Goal: Task Accomplishment & Management: Manage account settings

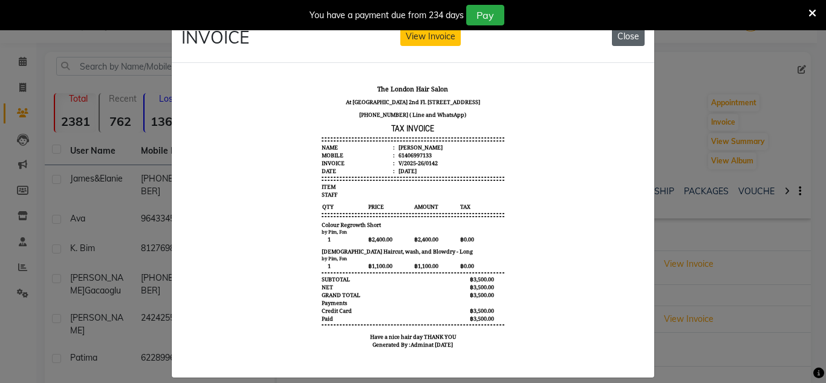
click at [625, 32] on button "Close" at bounding box center [628, 36] width 33 height 19
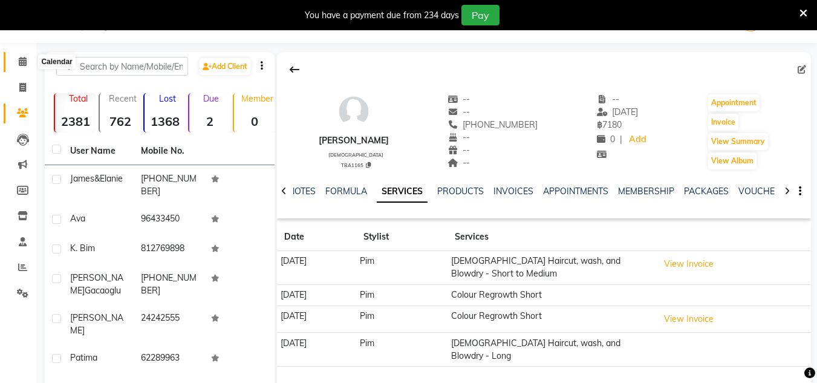
click at [17, 60] on span at bounding box center [22, 62] width 21 height 14
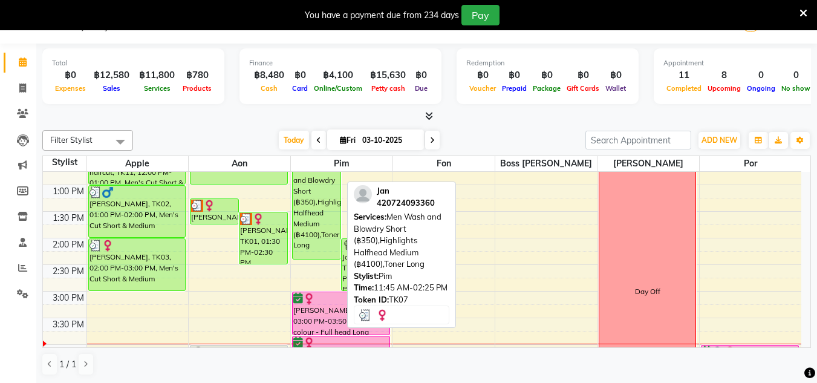
scroll to position [463, 0]
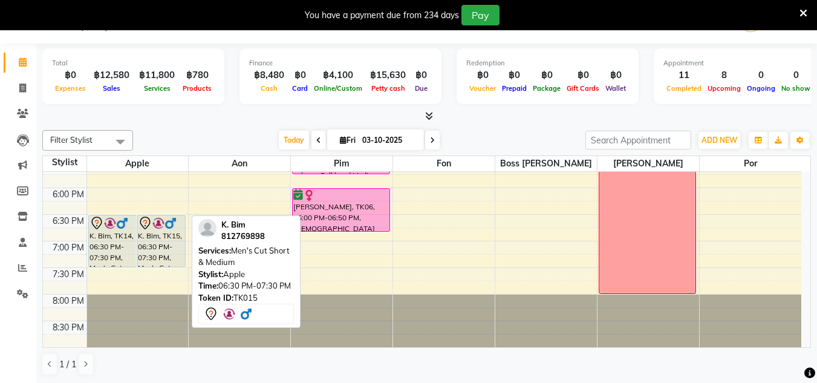
click at [160, 256] on div "K. Bim, TK15, 06:30 PM-07:30 PM, Men's Cut Short & Medium" at bounding box center [161, 240] width 48 height 51
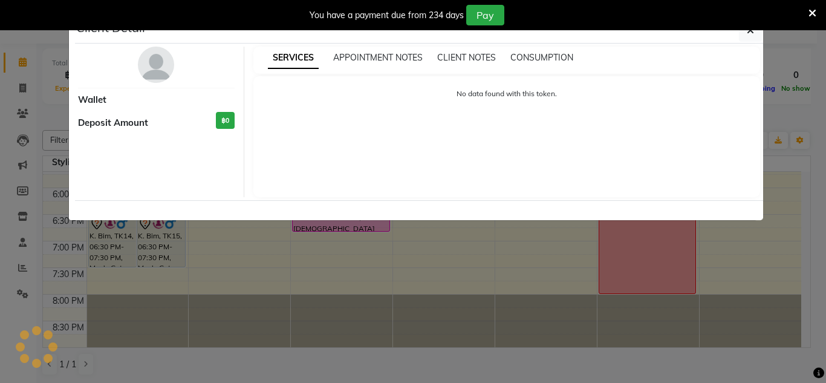
select select "7"
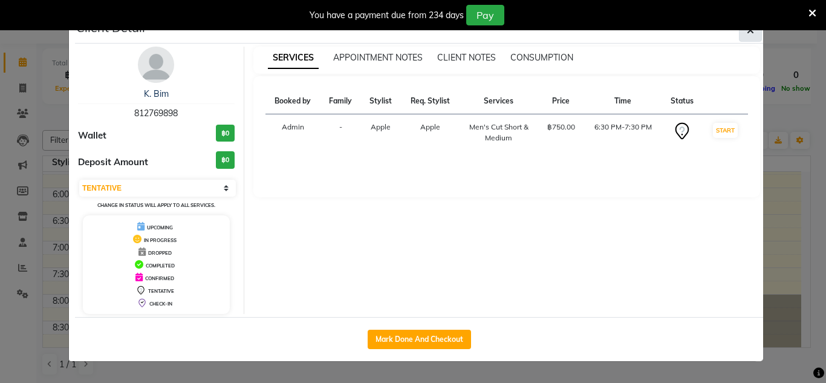
click at [758, 36] on button "button" at bounding box center [750, 30] width 23 height 23
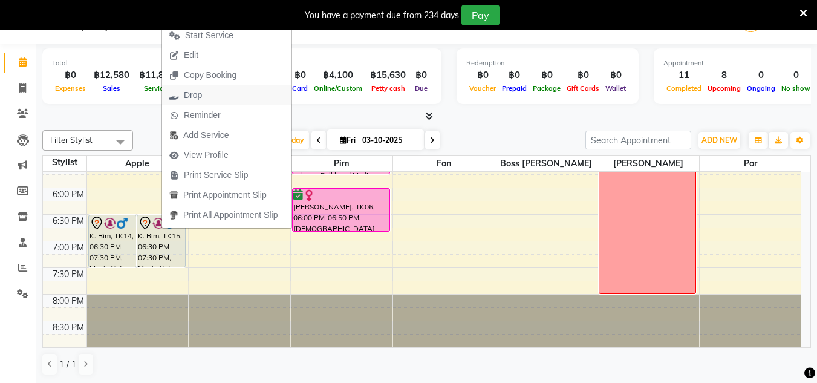
click at [198, 94] on span "Drop" at bounding box center [193, 95] width 18 height 13
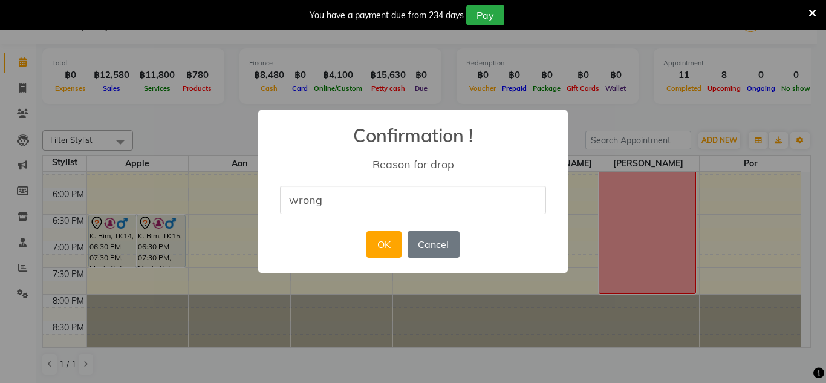
type input "wrong date"
click at [379, 243] on button "OK" at bounding box center [383, 244] width 34 height 27
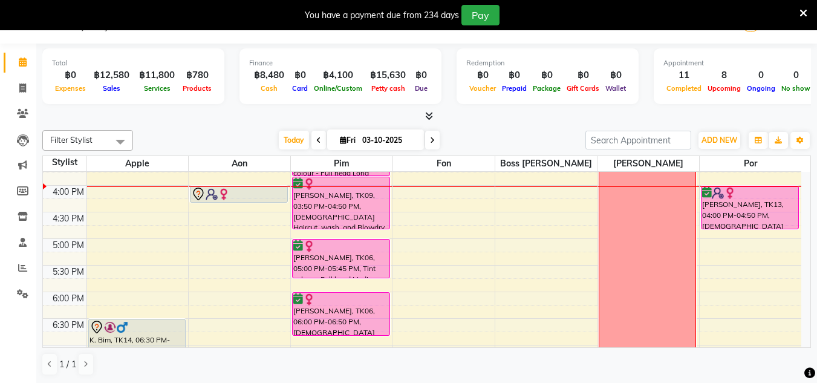
scroll to position [358, 0]
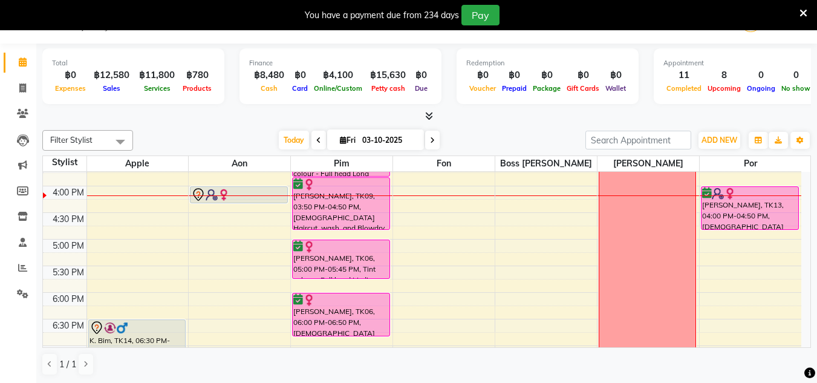
click at [583, 238] on div "9:00 AM 9:30 AM 10:00 AM 10:30 AM 11:00 AM 11:30 AM 12:00 PM 12:30 PM 1:00 PM 1…" at bounding box center [422, 133] width 758 height 638
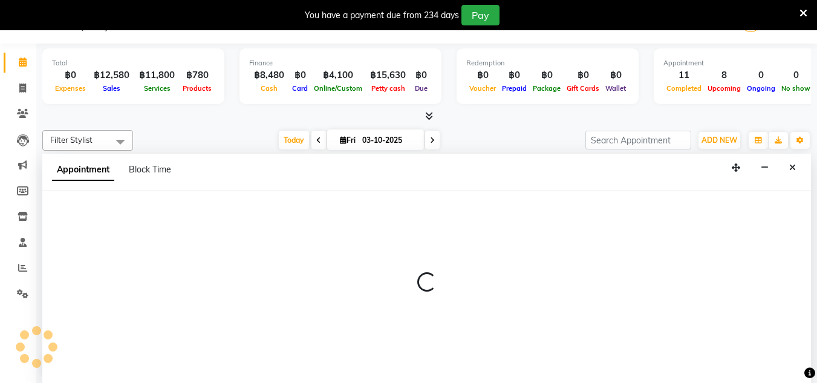
scroll to position [31, 0]
select select "57263"
select select "tentative"
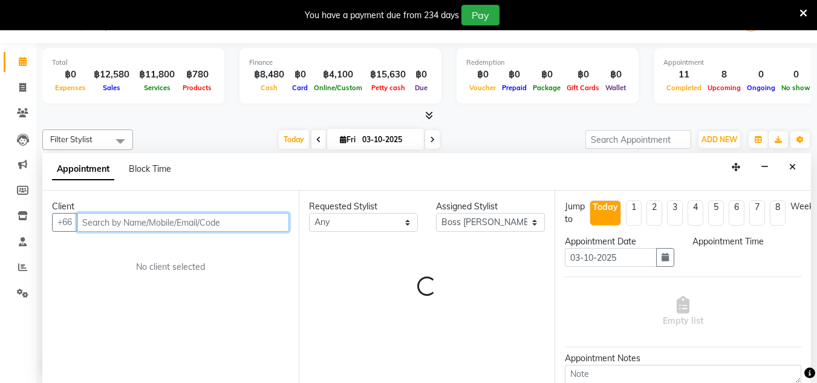
select select "1005"
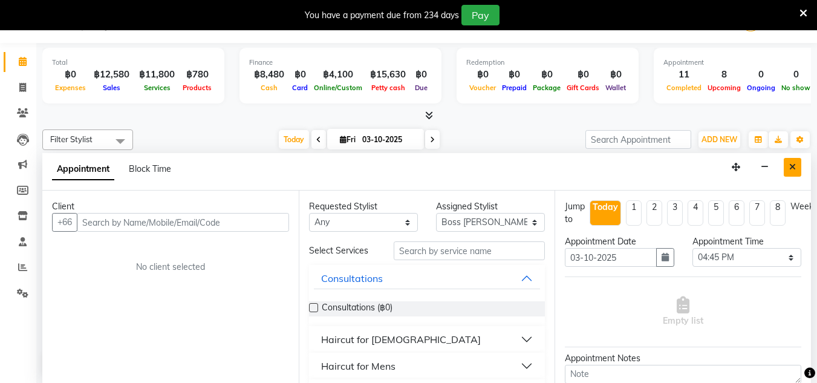
click at [786, 165] on button "Close" at bounding box center [793, 167] width 18 height 19
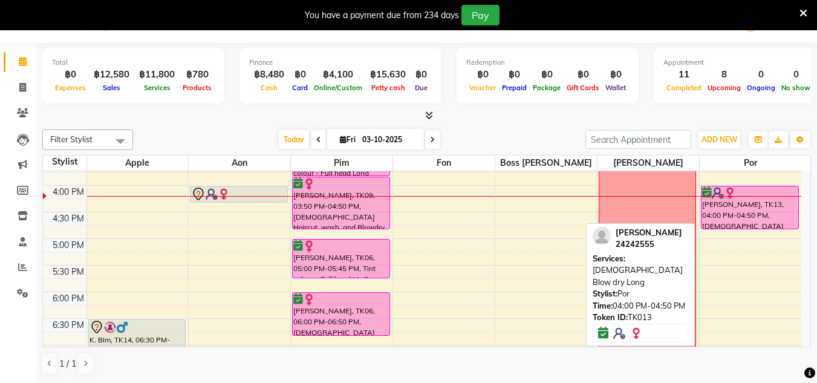
click at [750, 195] on div at bounding box center [750, 193] width 96 height 12
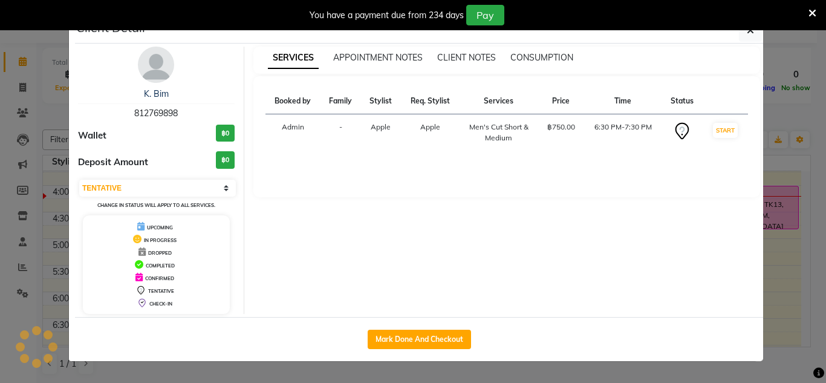
select select "6"
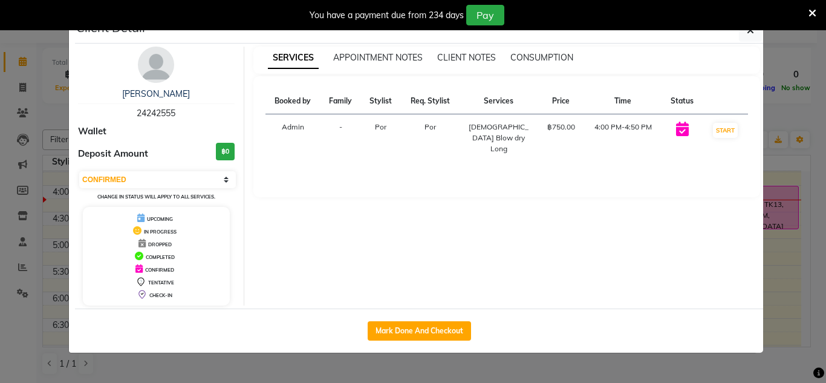
click at [751, 44] on div "[PERSON_NAME] 24242555 Wallet Deposit Amount ฿0 Select IN SERVICE CONFIRMED TEN…" at bounding box center [419, 176] width 688 height 265
click at [754, 39] on button "button" at bounding box center [750, 30] width 23 height 23
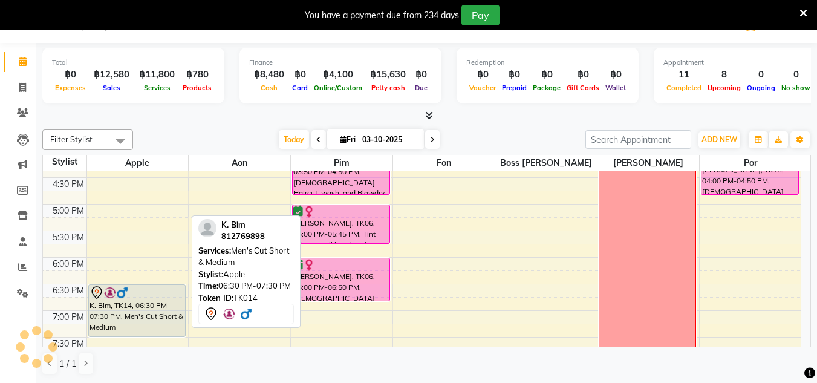
scroll to position [411, 0]
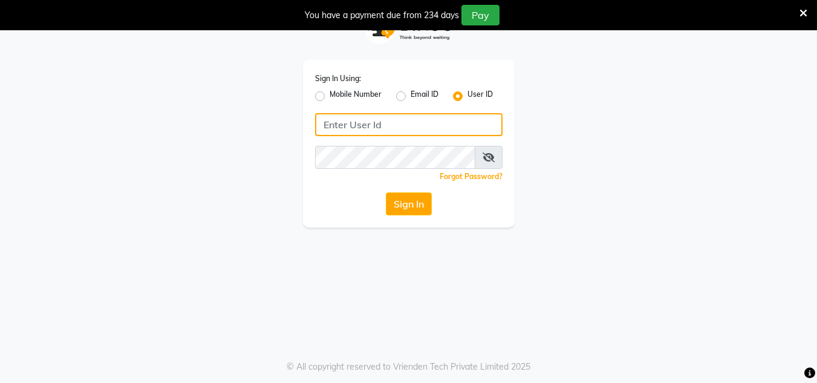
type input "thelondonhairsalon"
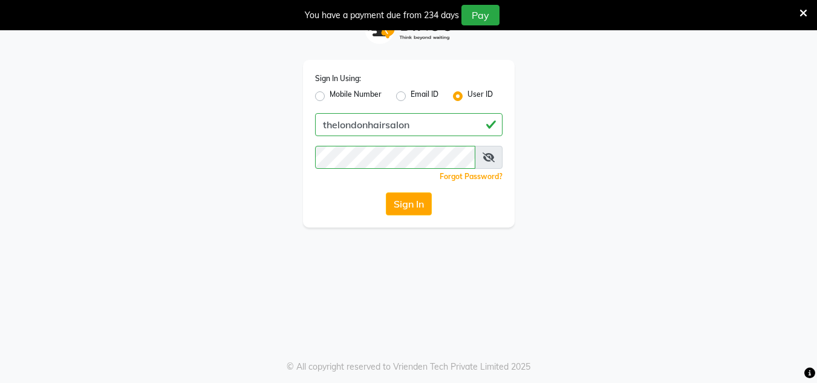
scroll to position [30, 0]
